Goal: Information Seeking & Learning: Check status

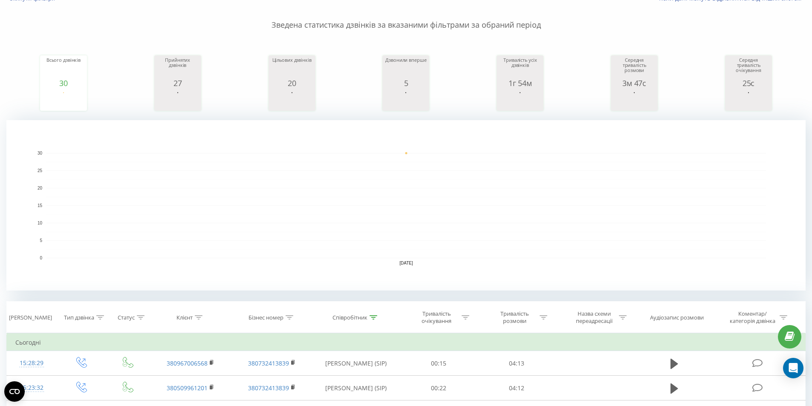
scroll to position [128, 0]
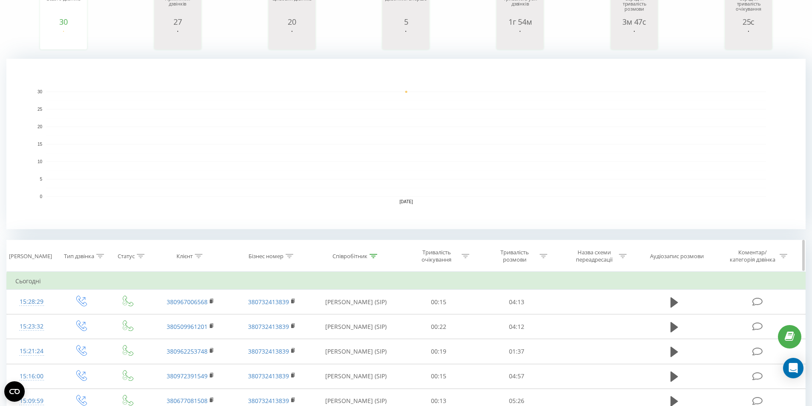
click at [376, 256] on icon at bounding box center [374, 256] width 8 height 4
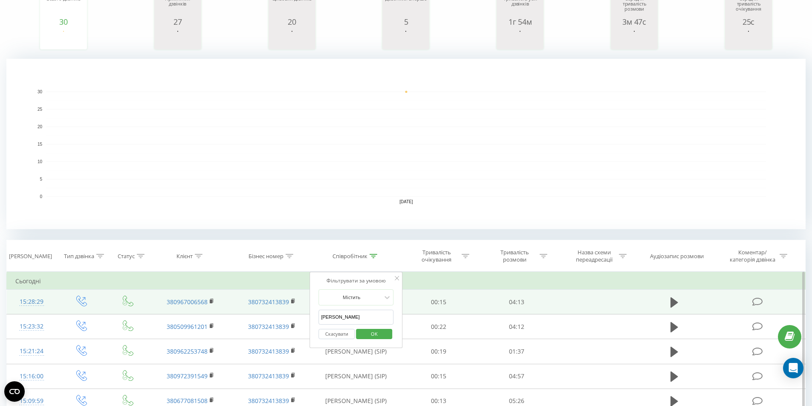
drag, startPoint x: 352, startPoint y: 319, endPoint x: 307, endPoint y: 305, distance: 46.5
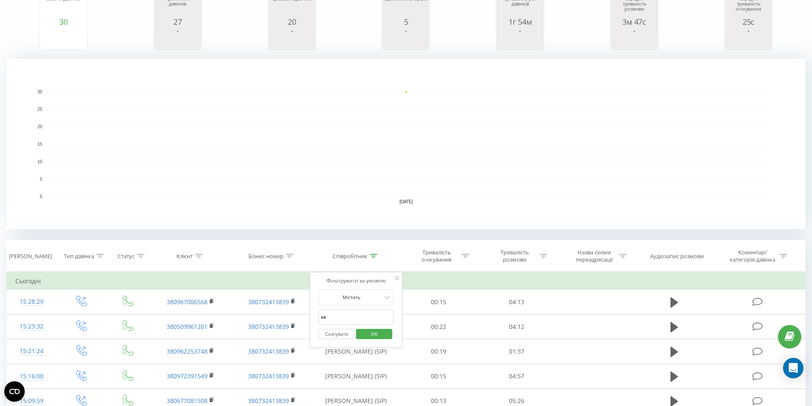
type input "катерина"
click at [370, 334] on span "OK" at bounding box center [374, 333] width 24 height 13
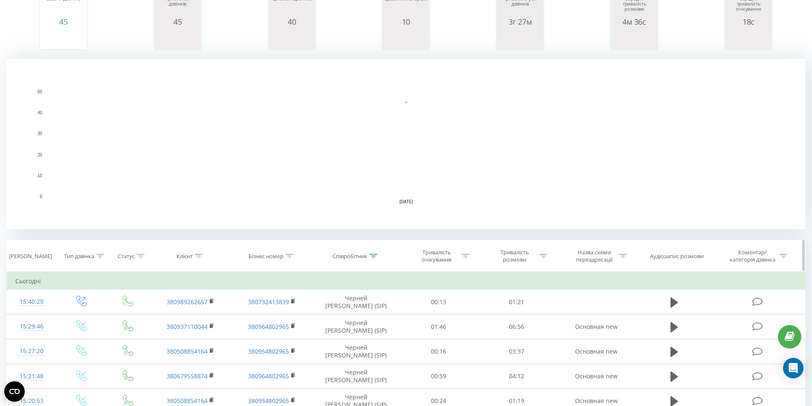
click at [188, 257] on div "Клієнт" at bounding box center [184, 256] width 16 height 7
click at [178, 317] on input "text" at bounding box center [190, 317] width 75 height 15
paste input "380682068769"
type input "380682068769"
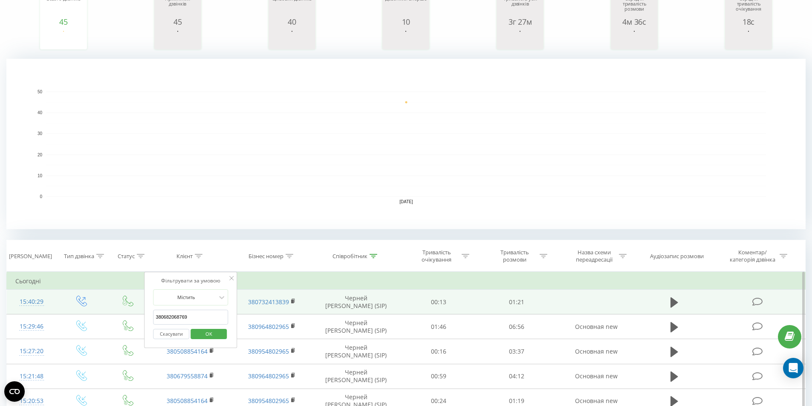
drag, startPoint x: 192, startPoint y: 318, endPoint x: 123, endPoint y: 303, distance: 70.1
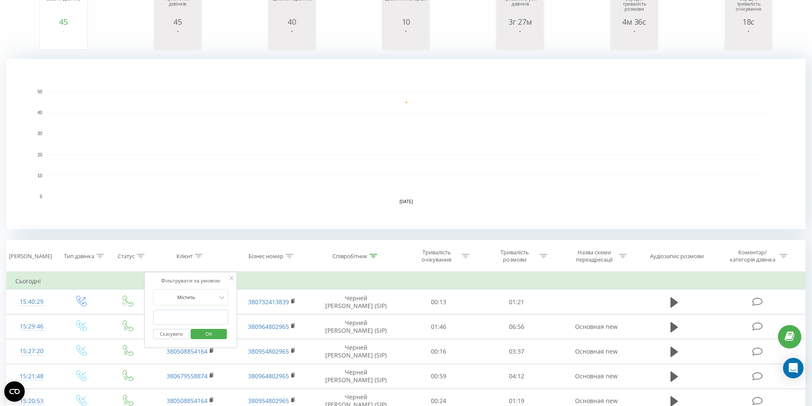
paste input "380682068769"
type input "380682068769"
click at [213, 333] on span "OK" at bounding box center [209, 333] width 24 height 13
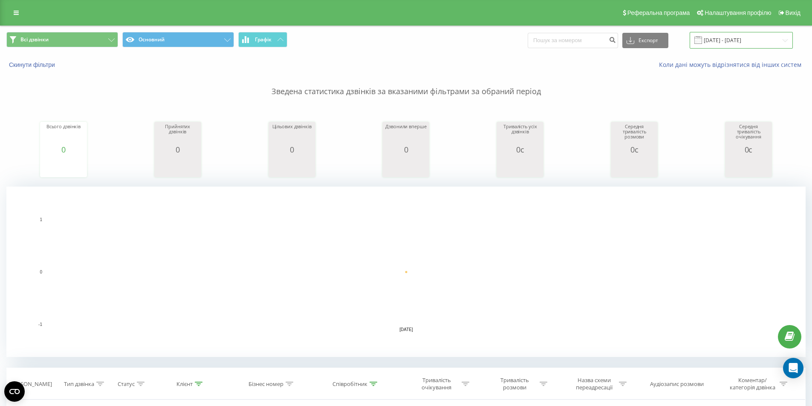
click at [721, 34] on input "[DATE] - [DATE]" at bounding box center [741, 40] width 103 height 17
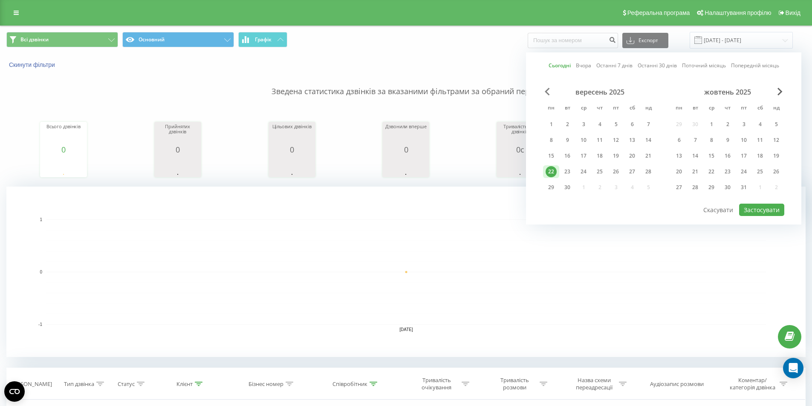
click at [545, 93] on span "Previous Month" at bounding box center [547, 92] width 5 height 8
click at [603, 141] on div "7" at bounding box center [599, 140] width 11 height 11
click at [749, 211] on button "Застосувати" at bounding box center [761, 210] width 45 height 12
type input "07.08.2025 - 07.08.2025"
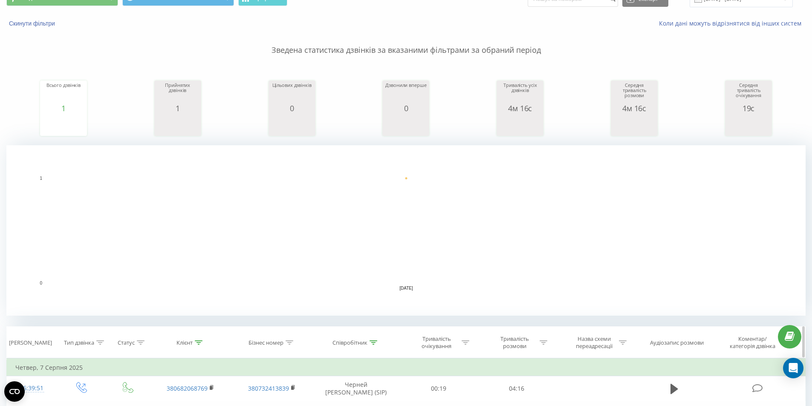
scroll to position [171, 0]
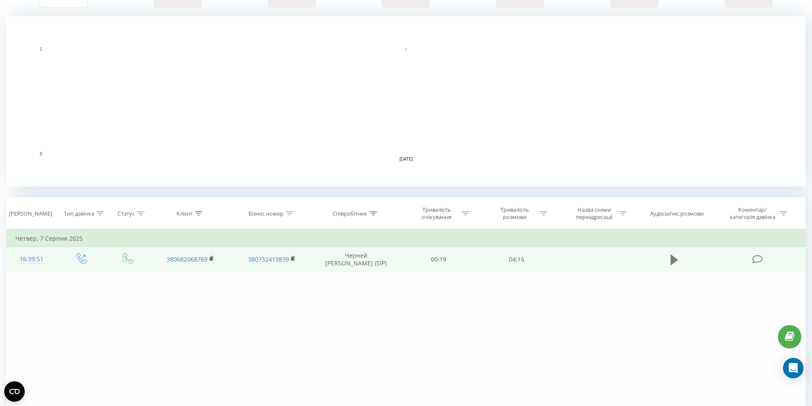
click at [675, 262] on icon at bounding box center [675, 259] width 8 height 10
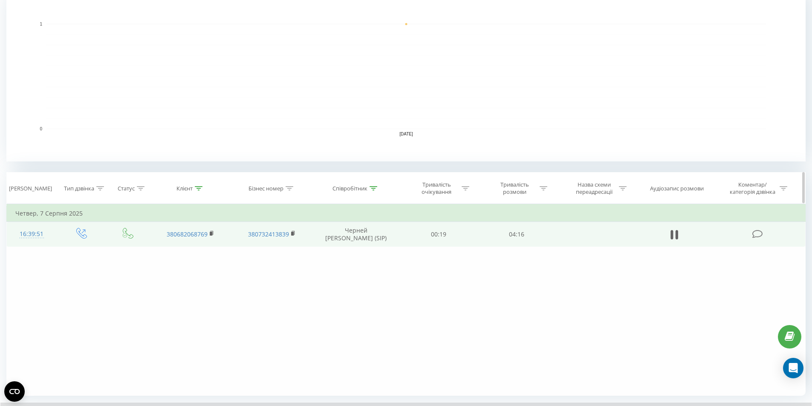
scroll to position [217, 0]
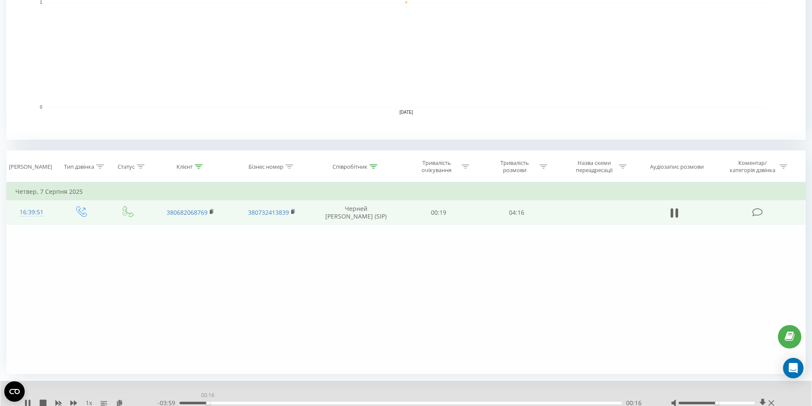
click at [208, 403] on div "00:16" at bounding box center [400, 403] width 442 height 3
click at [244, 402] on div "00:37" at bounding box center [400, 403] width 442 height 3
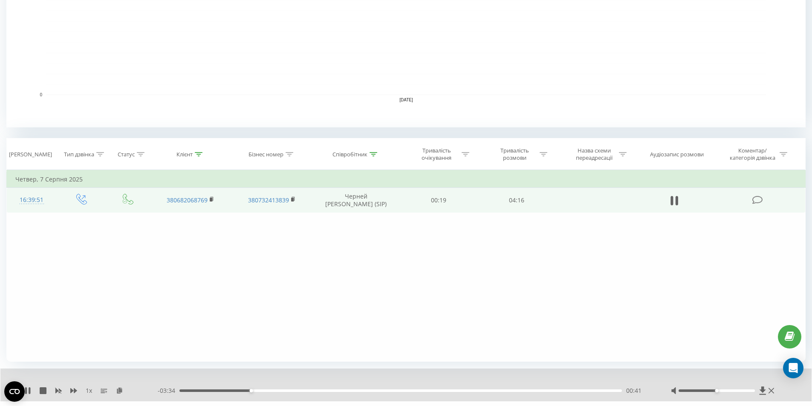
scroll to position [250, 0]
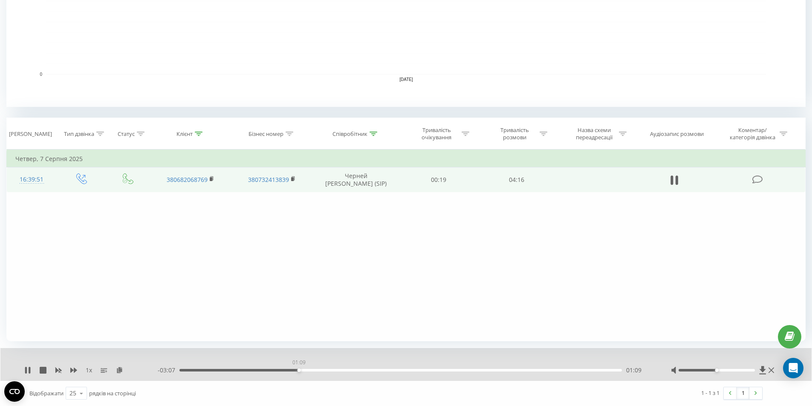
click at [299, 370] on div "01:09" at bounding box center [400, 370] width 442 height 3
click at [308, 370] on div "01:10" at bounding box center [400, 370] width 442 height 3
click at [319, 370] on div "01:14" at bounding box center [400, 370] width 442 height 3
click at [332, 370] on div "01:28" at bounding box center [400, 370] width 442 height 3
click at [357, 370] on div "01:29" at bounding box center [400, 370] width 442 height 3
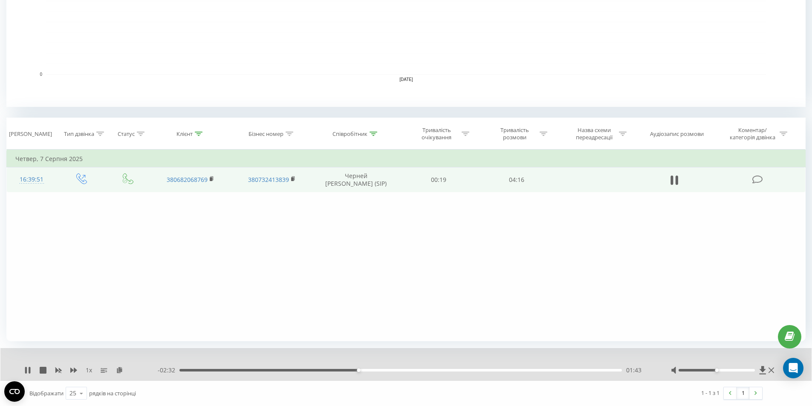
click at [379, 369] on div "01:43" at bounding box center [400, 370] width 442 height 3
click at [406, 371] on div "02:11" at bounding box center [400, 370] width 442 height 3
click at [423, 370] on div "02:11" at bounding box center [400, 370] width 442 height 3
click at [439, 371] on div "02:30" at bounding box center [400, 370] width 442 height 3
click at [458, 370] on div "02:33" at bounding box center [400, 370] width 442 height 3
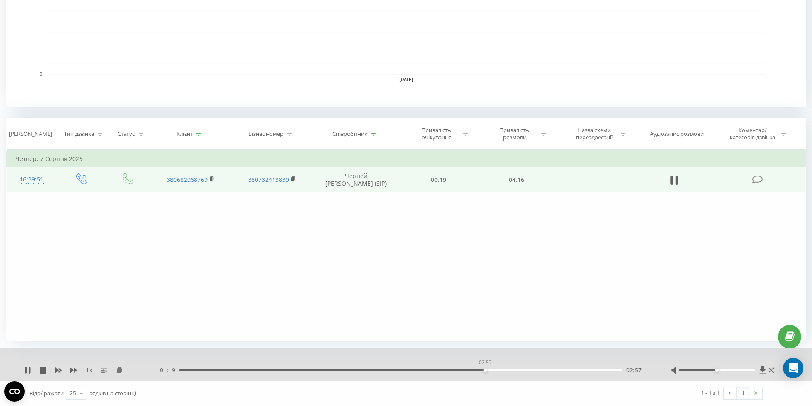
click at [485, 369] on div "02:57" at bounding box center [400, 370] width 442 height 3
click at [517, 371] on div "02:58" at bounding box center [400, 370] width 442 height 3
click at [551, 373] on div "- 00:59 03:16 03:16" at bounding box center [404, 370] width 492 height 9
click at [557, 369] on div "03:16" at bounding box center [400, 370] width 442 height 3
click at [29, 370] on icon at bounding box center [30, 370] width 2 height 7
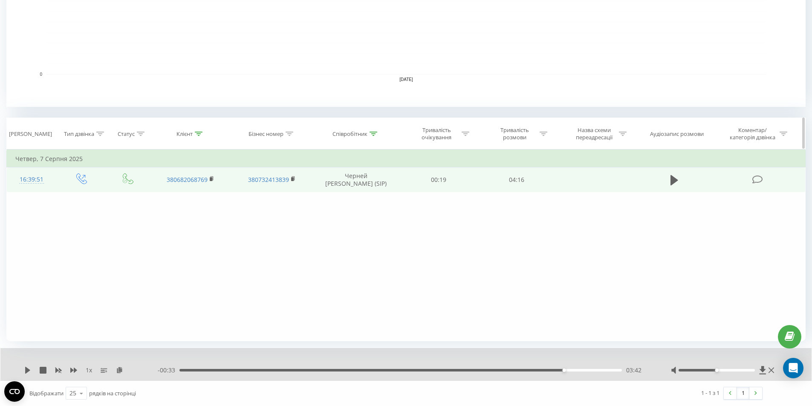
click at [380, 138] on th "Співробітник" at bounding box center [355, 134] width 87 height 32
click at [376, 134] on icon at bounding box center [374, 134] width 8 height 4
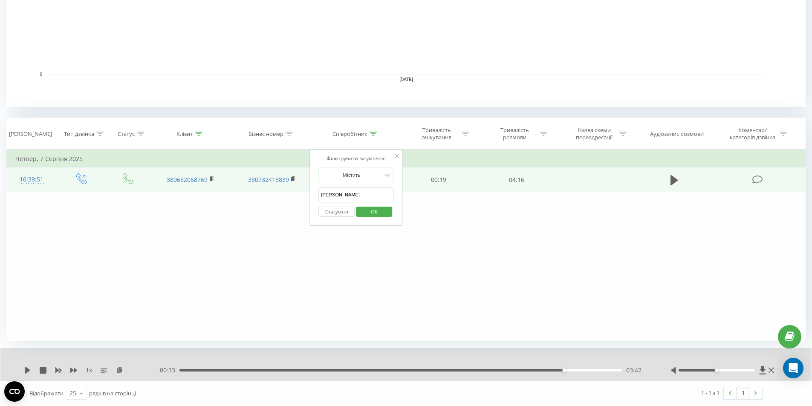
click at [345, 195] on input "катерина" at bounding box center [355, 195] width 75 height 15
type input "[PERSON_NAME]"
click at [379, 211] on span "OK" at bounding box center [374, 211] width 24 height 13
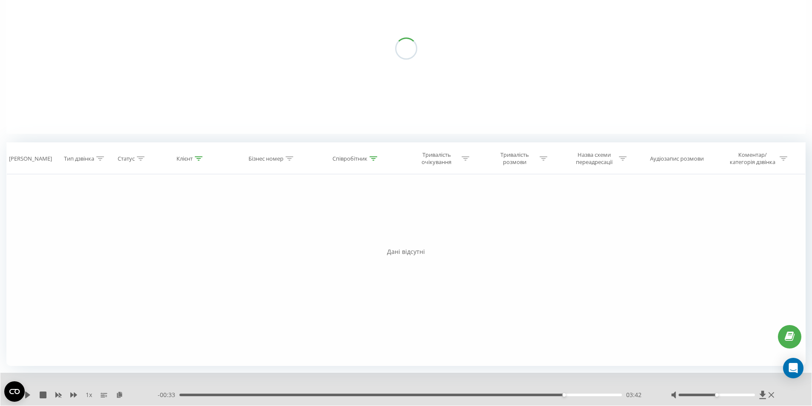
scroll to position [106, 0]
click at [188, 159] on div "Клієнт" at bounding box center [184, 158] width 16 height 7
click at [181, 238] on button "Скасувати" at bounding box center [171, 236] width 36 height 11
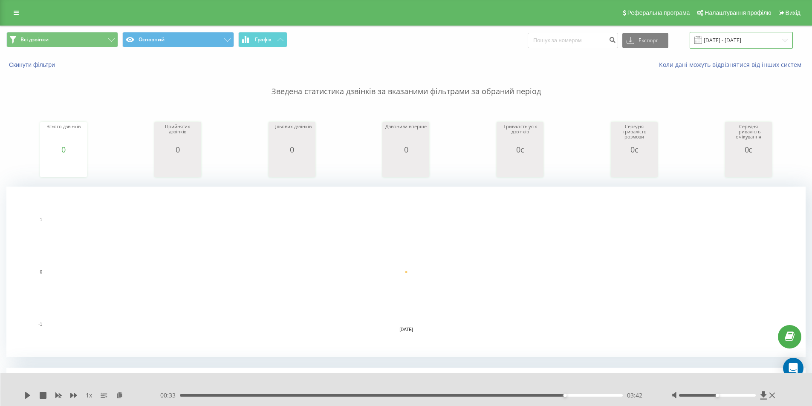
click at [725, 40] on input "07.08.2025 - 07.08.2025" at bounding box center [741, 40] width 103 height 17
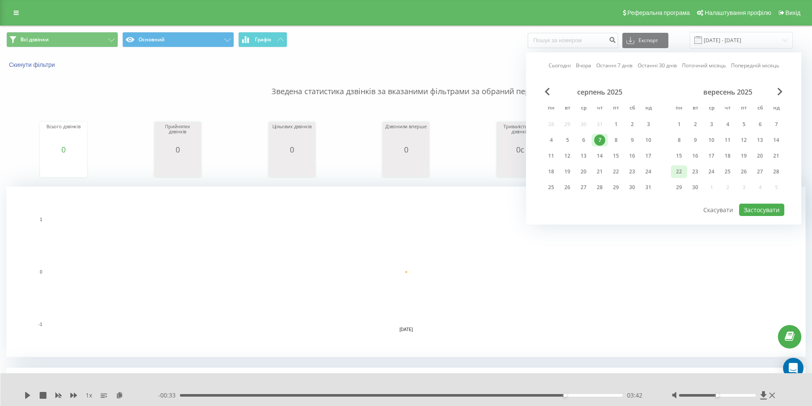
click at [681, 173] on div "22" at bounding box center [679, 171] width 11 height 11
click at [761, 213] on button "Застосувати" at bounding box center [761, 210] width 45 height 12
type input "[DATE] - [DATE]"
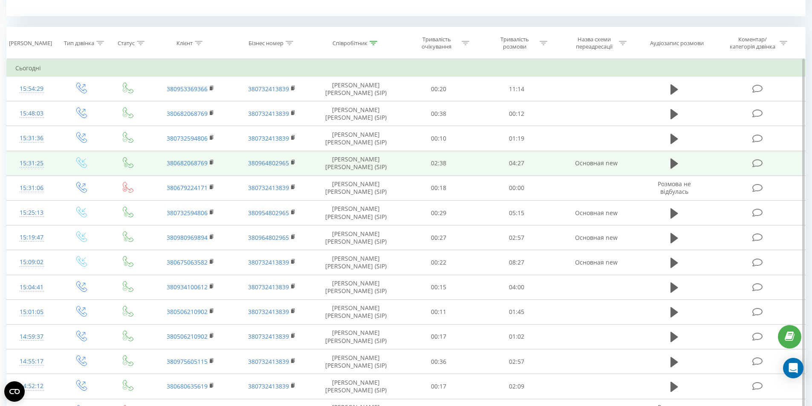
scroll to position [128, 0]
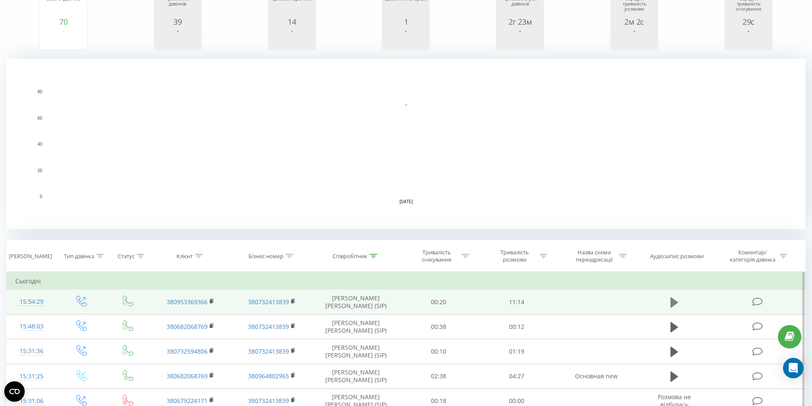
click at [679, 303] on button at bounding box center [674, 302] width 13 height 13
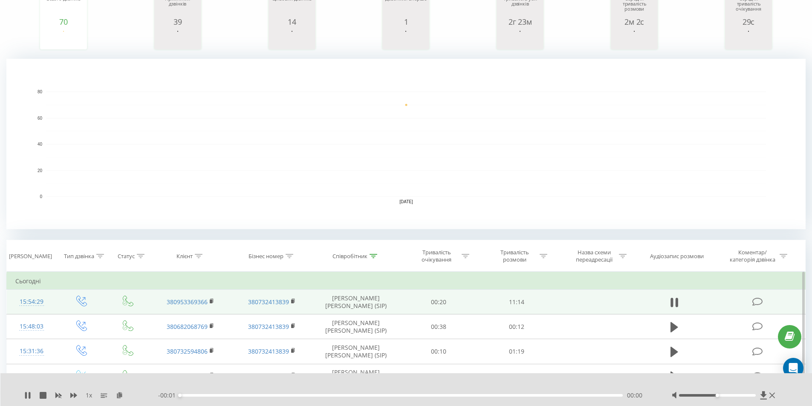
scroll to position [341, 0]
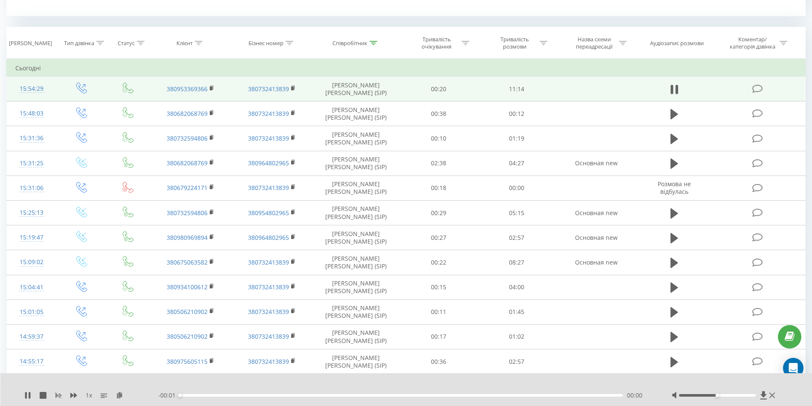
click at [57, 394] on rect at bounding box center [58, 396] width 6 height 6
click at [60, 396] on rect at bounding box center [59, 395] width 4 height 3
click at [61, 396] on icon at bounding box center [58, 395] width 6 height 5
click at [75, 396] on icon at bounding box center [73, 395] width 7 height 5
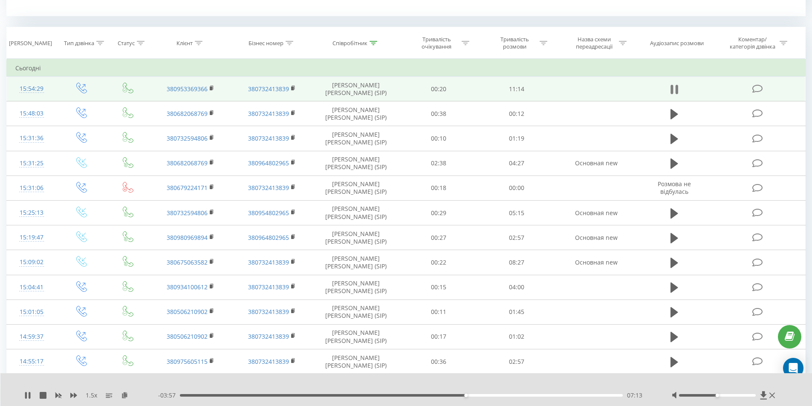
click at [672, 88] on icon at bounding box center [672, 89] width 3 height 9
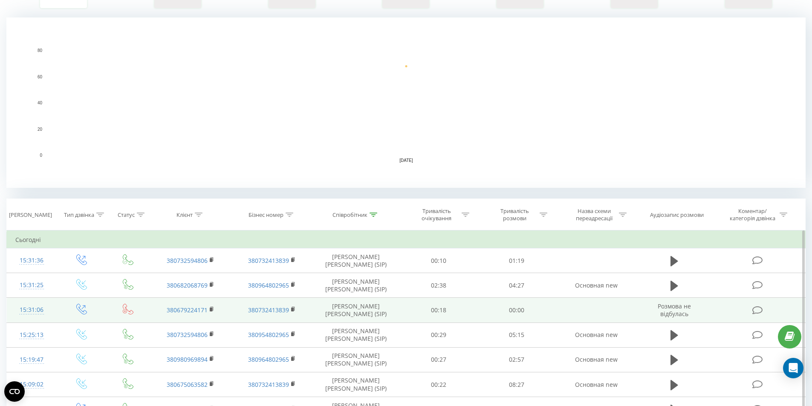
scroll to position [171, 0]
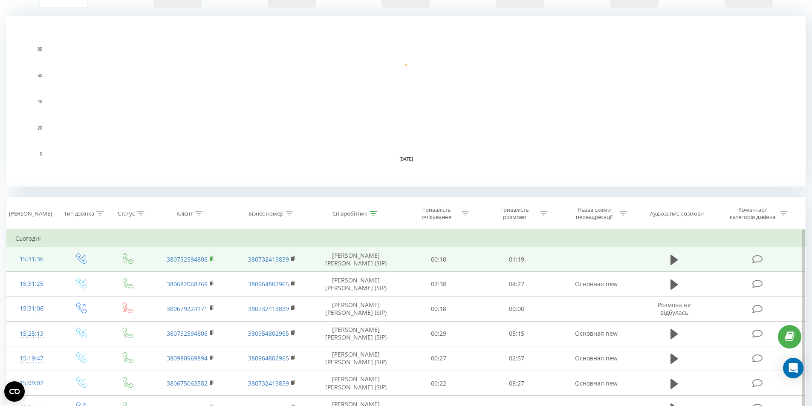
click at [211, 259] on rect at bounding box center [211, 259] width 3 height 4
click at [676, 259] on icon at bounding box center [675, 259] width 8 height 10
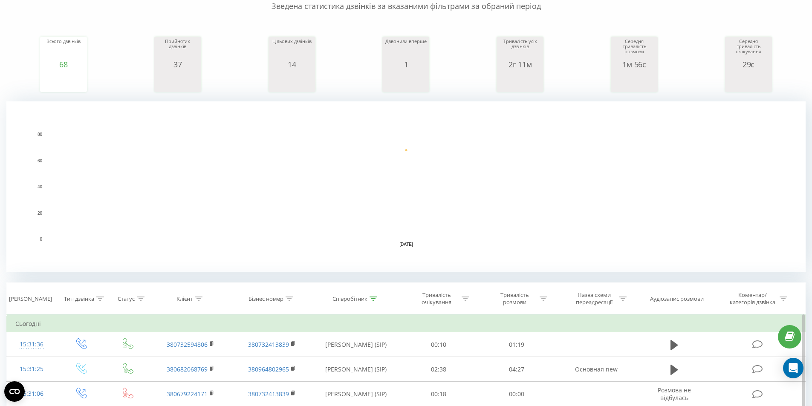
scroll to position [213, 0]
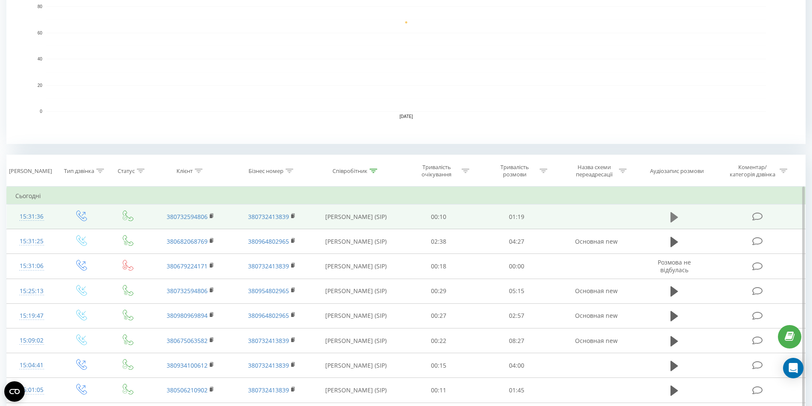
click at [674, 215] on icon at bounding box center [675, 217] width 8 height 10
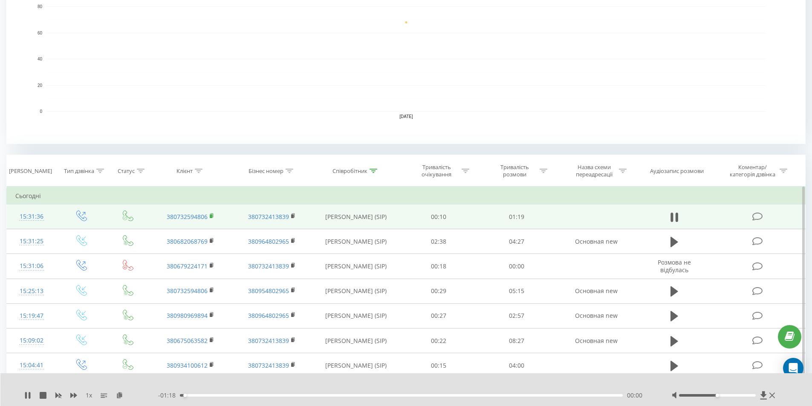
click at [210, 217] on icon at bounding box center [212, 216] width 5 height 6
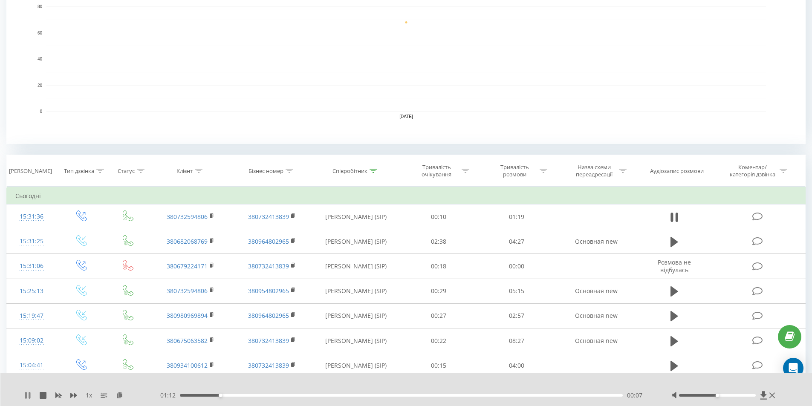
click at [26, 398] on icon at bounding box center [26, 395] width 2 height 7
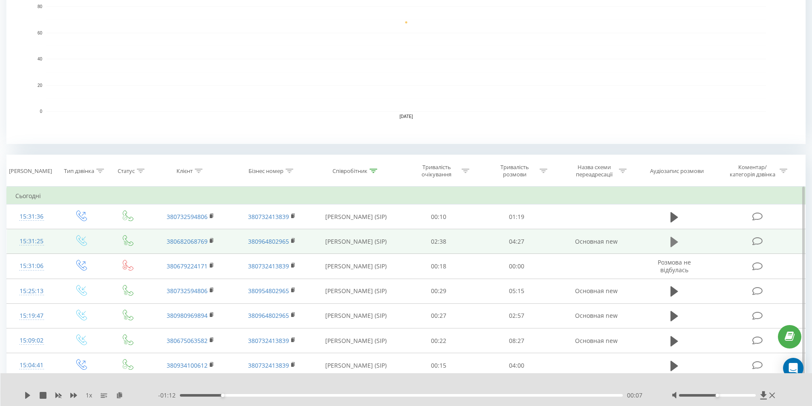
click at [674, 240] on icon at bounding box center [675, 242] width 8 height 10
click at [211, 242] on rect at bounding box center [211, 241] width 3 height 4
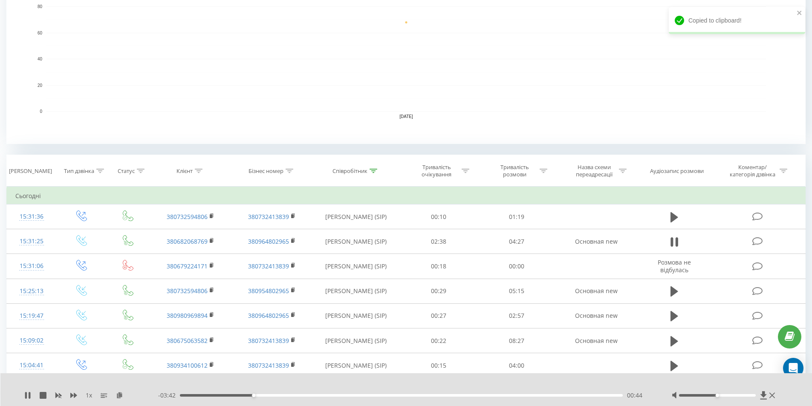
click at [25, 399] on div "1 x" at bounding box center [91, 395] width 134 height 9
click at [27, 398] on icon at bounding box center [27, 395] width 7 height 7
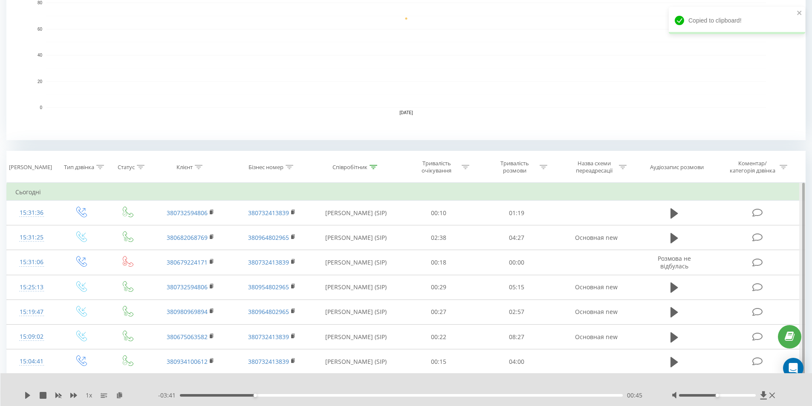
scroll to position [171, 0]
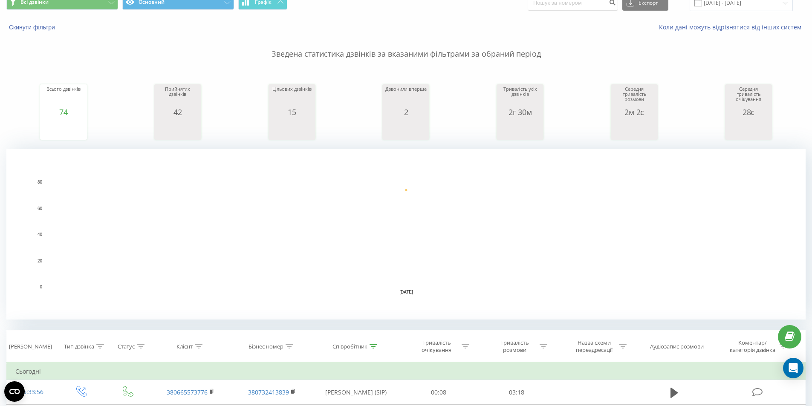
scroll to position [43, 0]
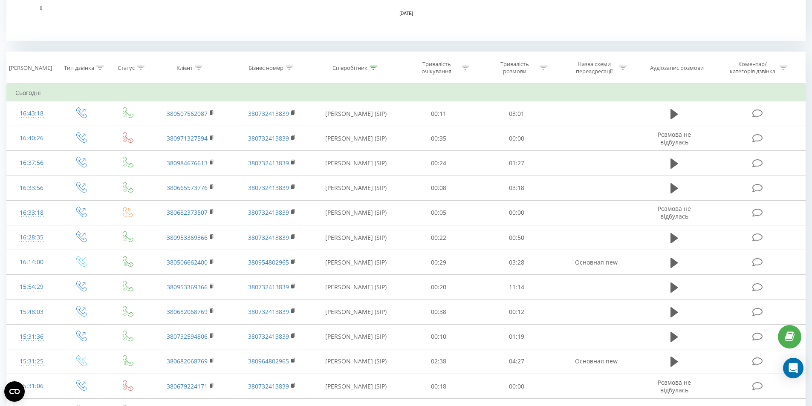
scroll to position [341, 0]
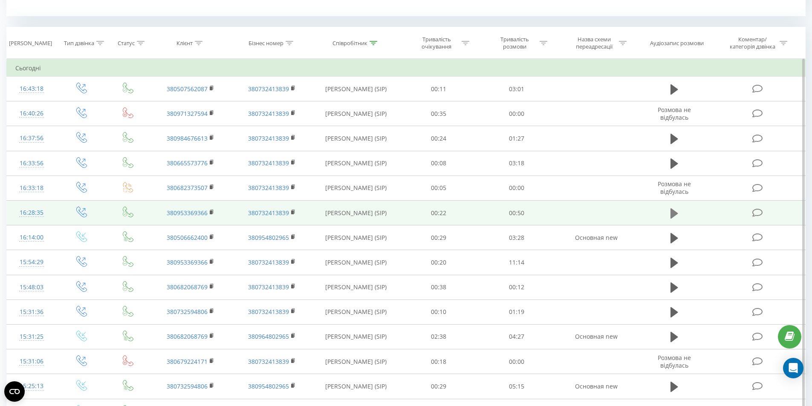
click at [674, 213] on icon at bounding box center [675, 213] width 8 height 10
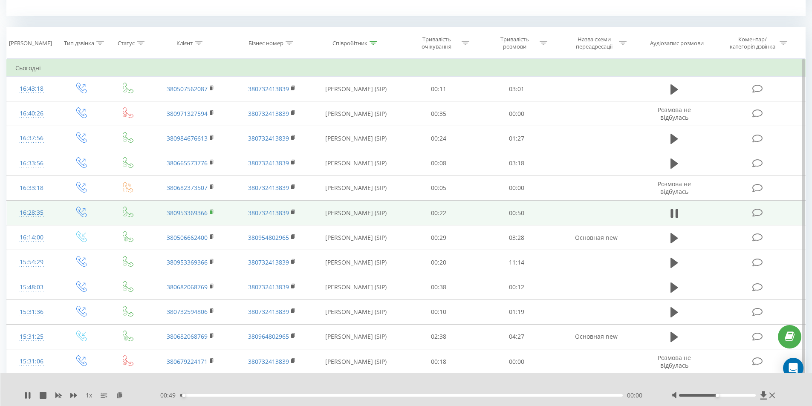
click at [211, 214] on rect at bounding box center [211, 213] width 3 height 4
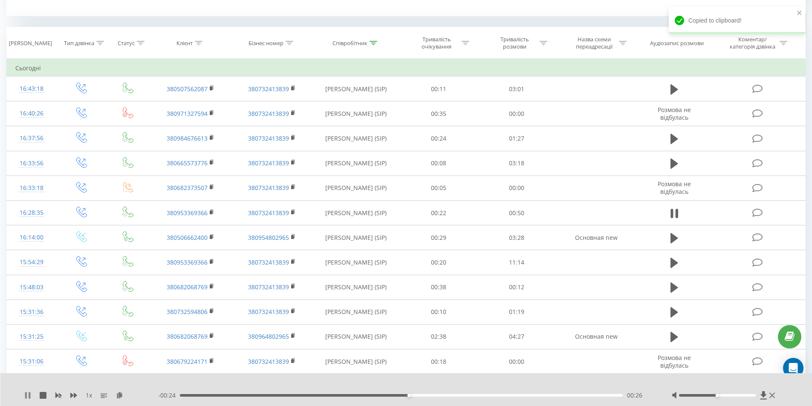
click at [28, 394] on icon at bounding box center [27, 395] width 7 height 7
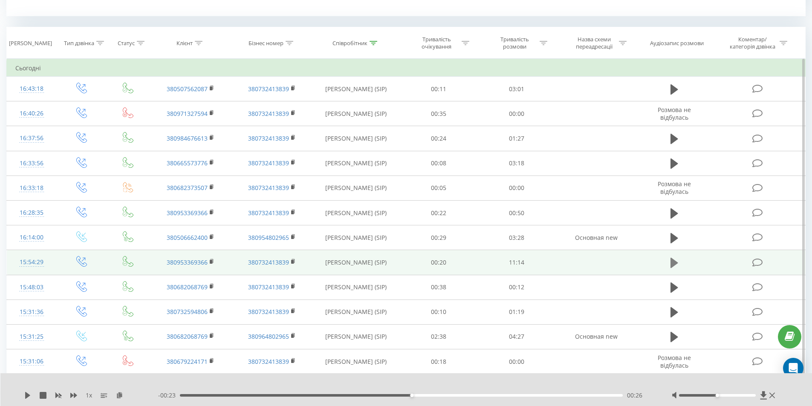
click at [674, 264] on icon at bounding box center [675, 263] width 8 height 10
click at [58, 396] on rect at bounding box center [58, 396] width 6 height 6
click at [72, 394] on icon at bounding box center [73, 395] width 7 height 7
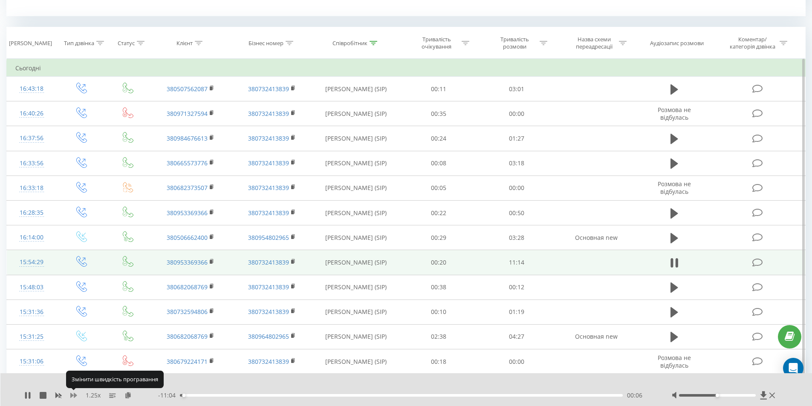
click at [72, 394] on icon at bounding box center [73, 395] width 7 height 7
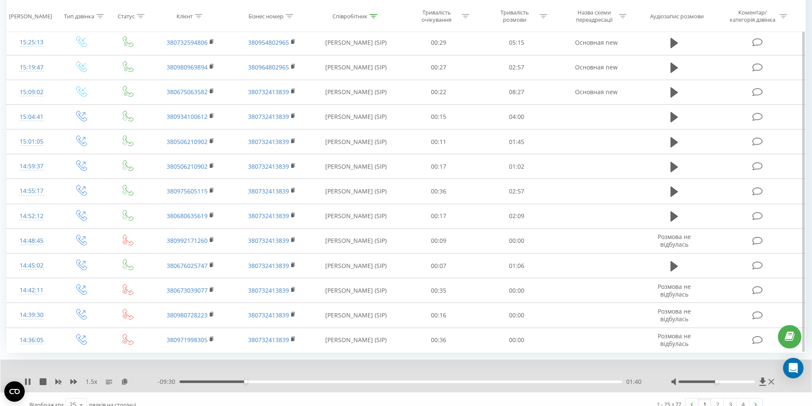
scroll to position [697, 0]
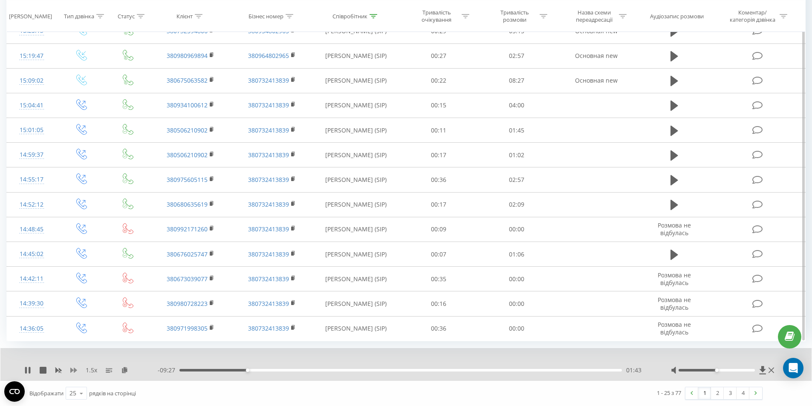
click at [75, 370] on icon at bounding box center [73, 370] width 7 height 5
click at [72, 372] on icon at bounding box center [73, 370] width 7 height 7
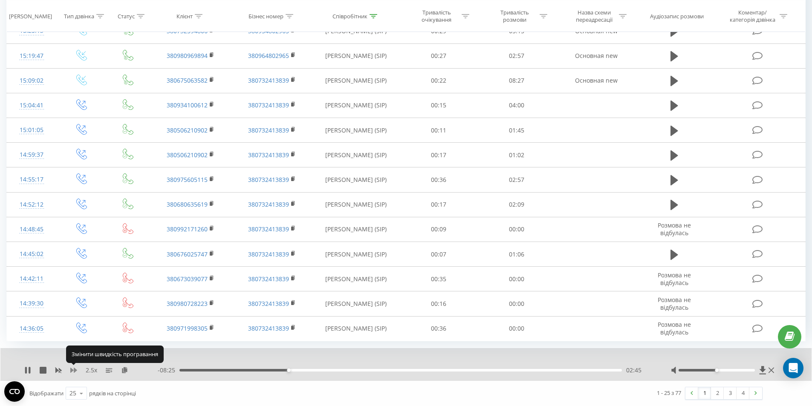
click at [72, 372] on icon at bounding box center [73, 370] width 7 height 7
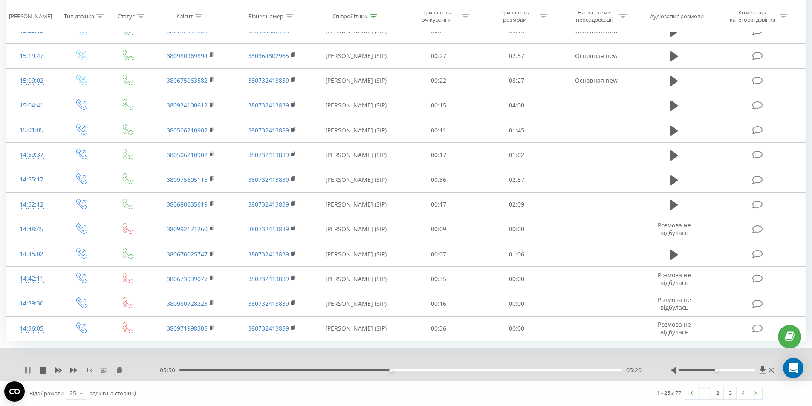
click at [29, 371] on icon at bounding box center [27, 370] width 7 height 7
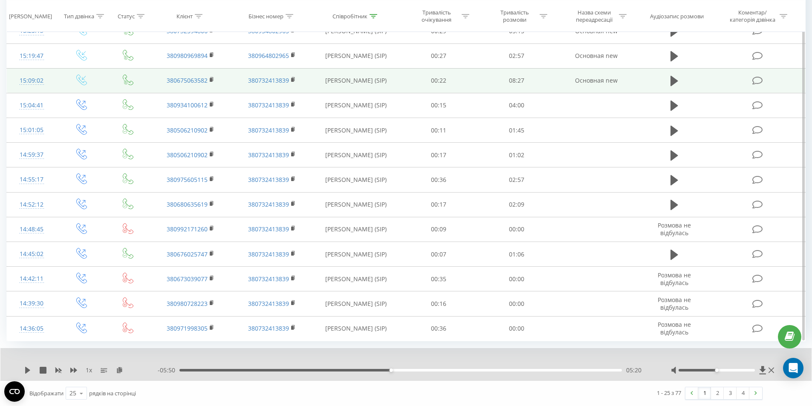
click at [155, 81] on td "380675063582" at bounding box center [190, 80] width 81 height 25
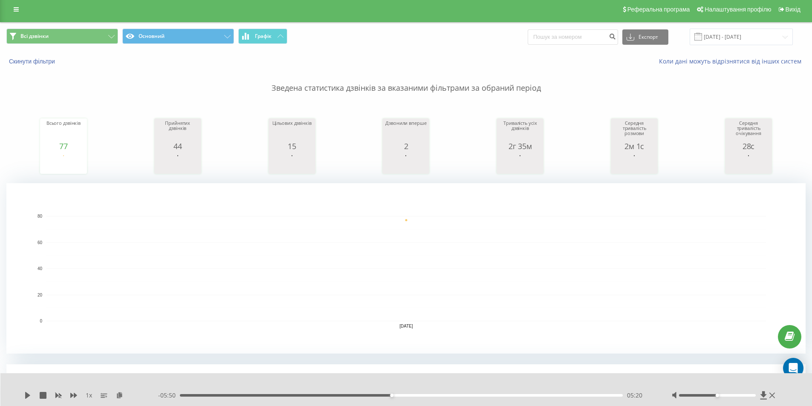
scroll to position [0, 0]
